Goal: Task Accomplishment & Management: Manage account settings

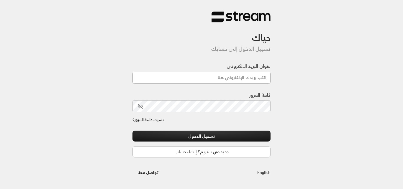
click at [158, 79] on input "عنوان البريد الإلكتروني" at bounding box center [202, 78] width 138 height 12
type input "[DOMAIN_NAME][EMAIL_ADDRESS][DOMAIN_NAME]"
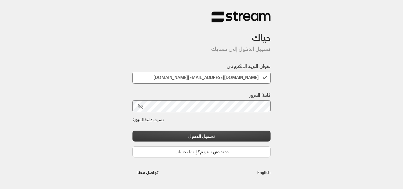
click at [172, 132] on button "تسجيل الدخول" at bounding box center [202, 136] width 138 height 11
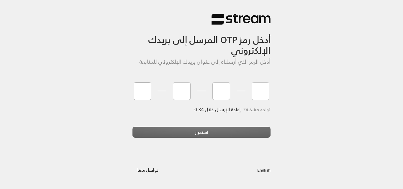
type input "6"
type input "7"
type input "3"
type input "5"
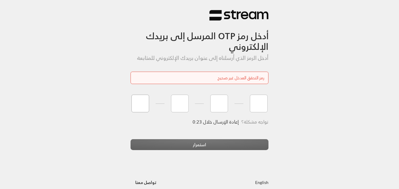
click at [140, 100] on input "tel" at bounding box center [140, 104] width 18 height 18
type input "9"
drag, startPoint x: 326, startPoint y: 0, endPoint x: 92, endPoint y: 32, distance: 236.2
click at [91, 32] on div "أدخل رمز OTP المرسل إلى بريدك الإلكتروني أدخل الرمز الذي أرسلناه إلى عنوان بريد…" at bounding box center [199, 99] width 399 height 198
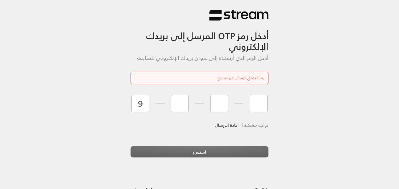
click at [223, 125] on link "إعادة الإرسال" at bounding box center [227, 125] width 24 height 12
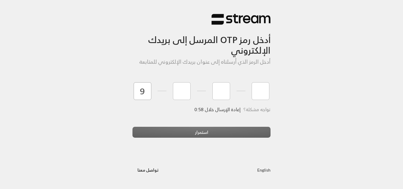
drag, startPoint x: 146, startPoint y: 92, endPoint x: 142, endPoint y: 91, distance: 3.3
click at [142, 91] on input "9" at bounding box center [143, 91] width 18 height 18
click at [147, 92] on input "tel" at bounding box center [143, 91] width 18 height 18
type input "5"
type input "9"
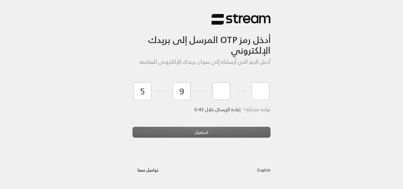
type input "3"
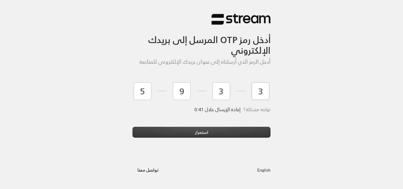
type input "3"
click at [220, 130] on button "استمرار" at bounding box center [202, 132] width 138 height 11
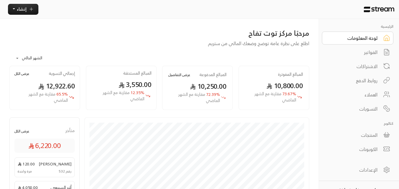
click at [372, 53] on div "الفواتير" at bounding box center [354, 52] width 48 height 7
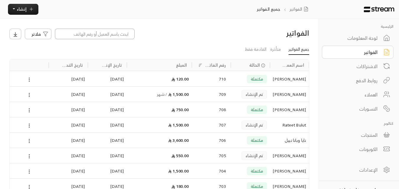
click at [122, 35] on input at bounding box center [95, 34] width 80 height 11
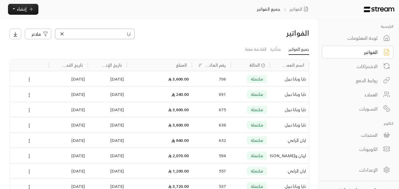
type input "ايا"
click at [296, 141] on div "ايان الراعي" at bounding box center [289, 140] width 33 height 15
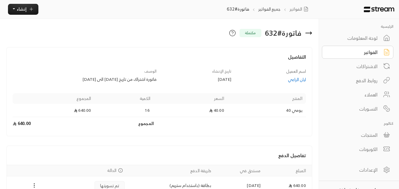
scroll to position [30, 0]
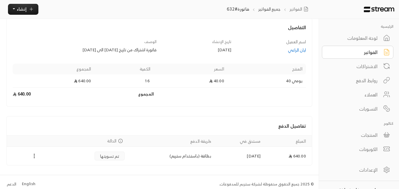
click at [293, 50] on div "ايان الراعي" at bounding box center [271, 50] width 69 height 6
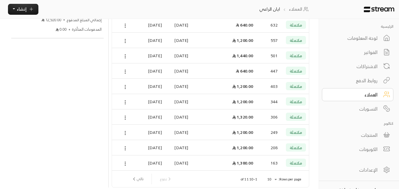
scroll to position [177, 0]
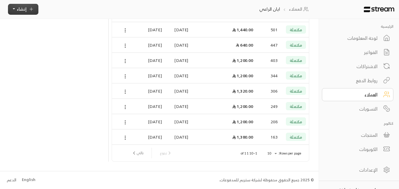
click at [27, 12] on button "إنشاء" at bounding box center [23, 9] width 30 height 11
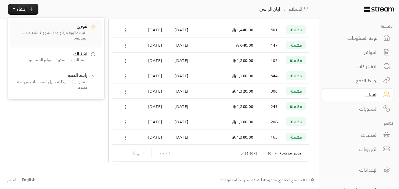
click at [80, 32] on p "إنشاء فاتورة مرة واحدة بسهولة للمعاملات السريعة." at bounding box center [51, 36] width 74 height 12
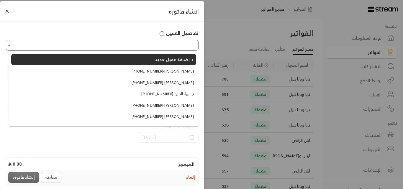
click at [130, 46] on input "اختر العميل" at bounding box center [102, 45] width 191 height 9
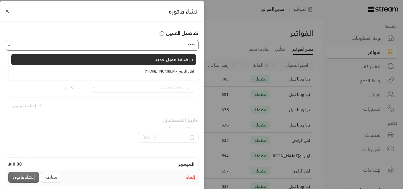
click at [182, 73] on span "[PHONE_NUMBER] - ايان الراعي" at bounding box center [169, 71] width 50 height 6
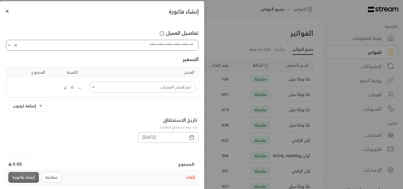
type input "**********"
click at [174, 86] on input "اختر العميل" at bounding box center [143, 87] width 104 height 9
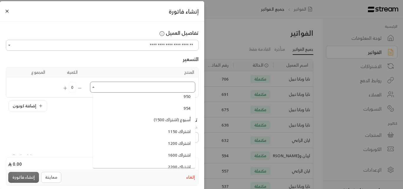
scroll to position [266, 0]
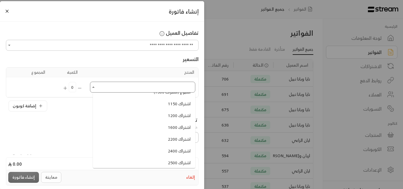
click at [180, 116] on span "اشتراك 1200" at bounding box center [179, 116] width 23 height 6
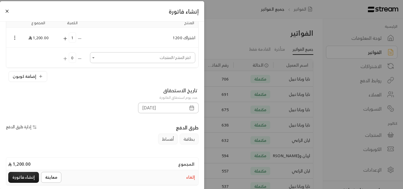
scroll to position [59, 0]
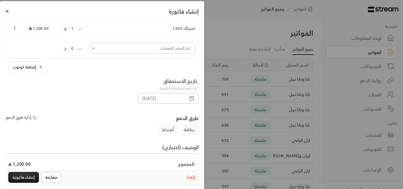
click at [194, 99] on rect "button" at bounding box center [192, 99] width 4 height 4
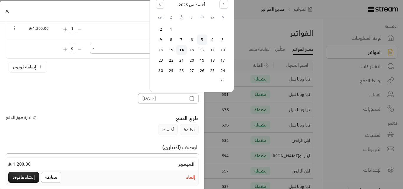
click at [202, 40] on button "5" at bounding box center [202, 40] width 10 height 10
type input "[DATE]"
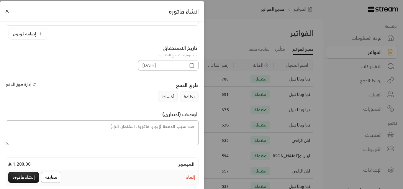
scroll to position [99, 0]
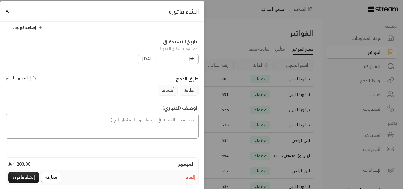
click at [164, 125] on textarea at bounding box center [102, 126] width 193 height 25
type textarea "اشتراك شهر للطفل أيان من تاريخ [DATE] إلى تاريخ [DATE]"
click at [47, 177] on button "معاينة" at bounding box center [51, 177] width 20 height 11
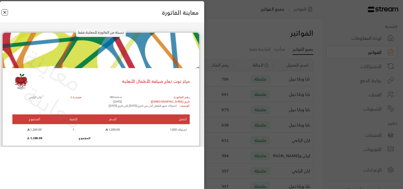
click at [7, 13] on button "Close" at bounding box center [4, 12] width 6 height 6
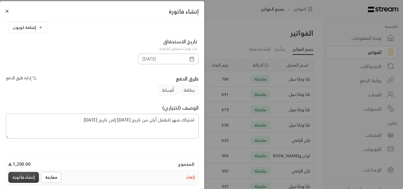
click at [24, 179] on button "إنشاء فاتورة" at bounding box center [23, 177] width 31 height 11
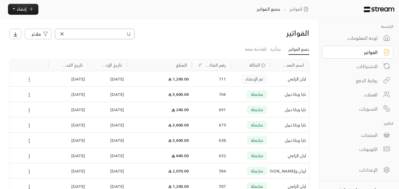
drag, startPoint x: 110, startPoint y: 33, endPoint x: 116, endPoint y: 36, distance: 7.0
click at [116, 36] on input "ايا" at bounding box center [95, 34] width 80 height 11
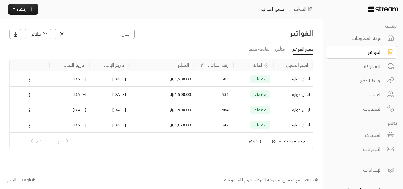
type input "ايلان"
click at [296, 80] on div "ايلان دواره" at bounding box center [293, 78] width 34 height 15
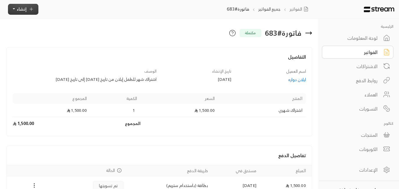
click at [32, 10] on icon "button" at bounding box center [31, 8] width 5 height 5
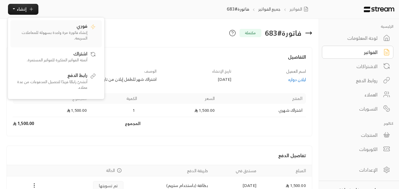
click at [54, 29] on div "فوري إنشاء فاتورة مرة واحدة بسهولة للمعاملات السريعة." at bounding box center [51, 33] width 74 height 22
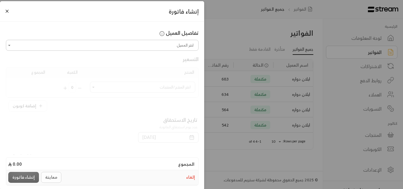
click at [91, 45] on input "اختر العميل" at bounding box center [102, 45] width 191 height 9
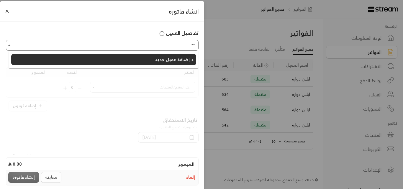
type input "*"
click at [175, 75] on li "[PHONE_NUMBER] - ايلان دواره" at bounding box center [103, 71] width 185 height 11
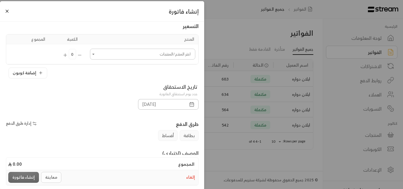
scroll to position [59, 0]
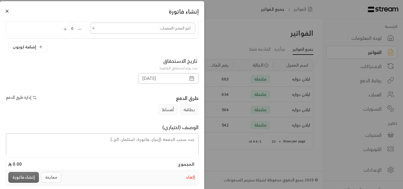
type input "**********"
click at [163, 30] on input "اختر العميل" at bounding box center [143, 28] width 104 height 9
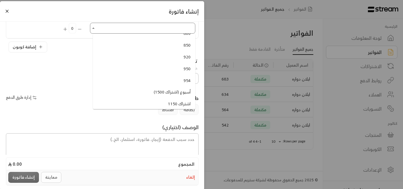
scroll to position [236, 0]
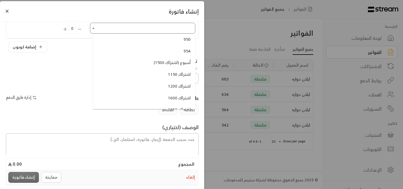
click at [167, 61] on span "أسبوع (اشتراك 1500)" at bounding box center [172, 63] width 37 height 6
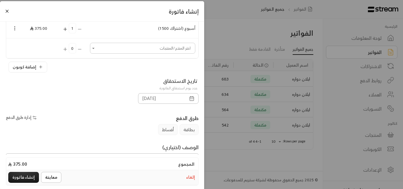
click at [17, 27] on icon "Selected Products" at bounding box center [14, 28] width 5 height 5
click at [31, 48] on li "إزالة المنتج" at bounding box center [32, 48] width 30 height 9
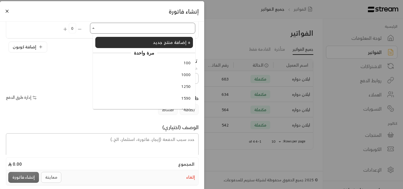
click at [102, 30] on input "اختر العميل" at bounding box center [143, 28] width 104 height 9
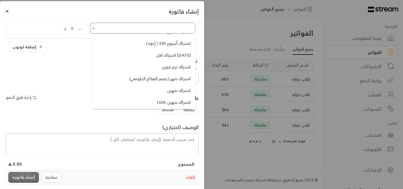
scroll to position [384, 0]
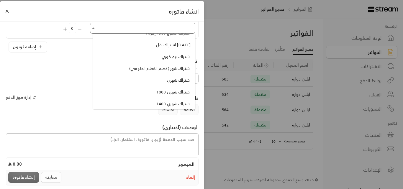
click at [176, 81] on span "اشتراك شهري" at bounding box center [179, 80] width 24 height 6
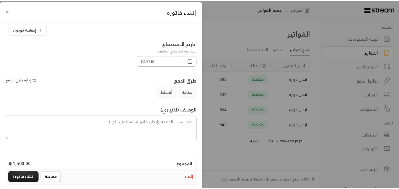
scroll to position [99, 0]
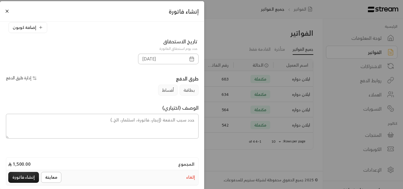
click at [192, 59] on icon "button" at bounding box center [191, 58] width 5 height 5
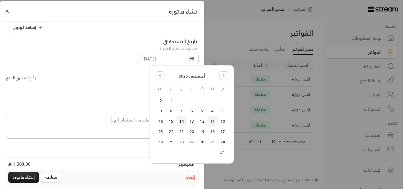
click at [212, 121] on button "11" at bounding box center [213, 122] width 10 height 10
type input "[DATE]"
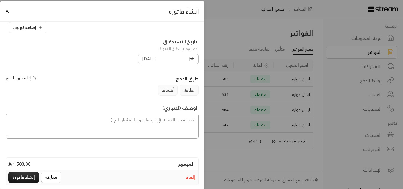
click at [186, 129] on textarea at bounding box center [102, 126] width 193 height 25
type textarea "اشتراك شهر للطفل إيلان من تاريخ [DATE] إلى تاريخ [DATE]"
click at [58, 177] on button "معاينة" at bounding box center [51, 177] width 20 height 11
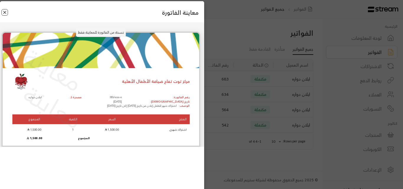
click at [3, 14] on button "Close" at bounding box center [4, 12] width 6 height 6
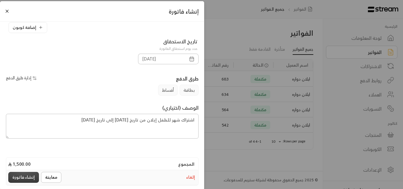
click at [26, 178] on button "إنشاء فاتورة" at bounding box center [23, 177] width 31 height 11
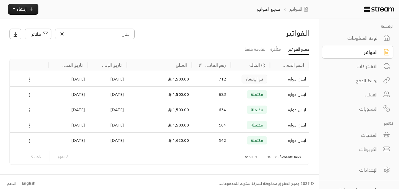
click at [364, 55] on div "الفواتير" at bounding box center [354, 52] width 48 height 7
click at [60, 36] on icon at bounding box center [61, 33] width 5 height 5
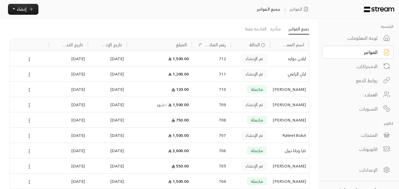
scroll to position [30, 0]
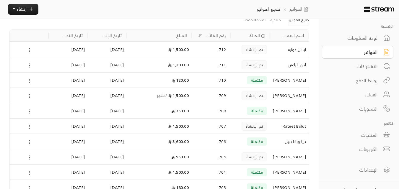
click at [301, 156] on div "[PERSON_NAME]" at bounding box center [289, 156] width 33 height 15
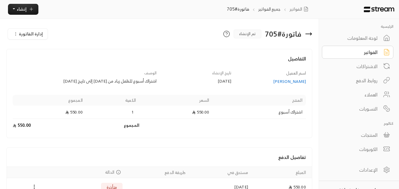
click at [35, 35] on span "إدارة الفاتورة" at bounding box center [31, 33] width 24 height 7
click at [60, 62] on div "إلغاء" at bounding box center [38, 61] width 48 height 6
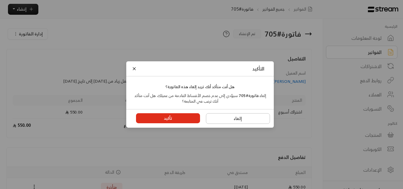
click at [160, 120] on button "تأكيد" at bounding box center [168, 118] width 64 height 10
